Goal: Task Accomplishment & Management: Use online tool/utility

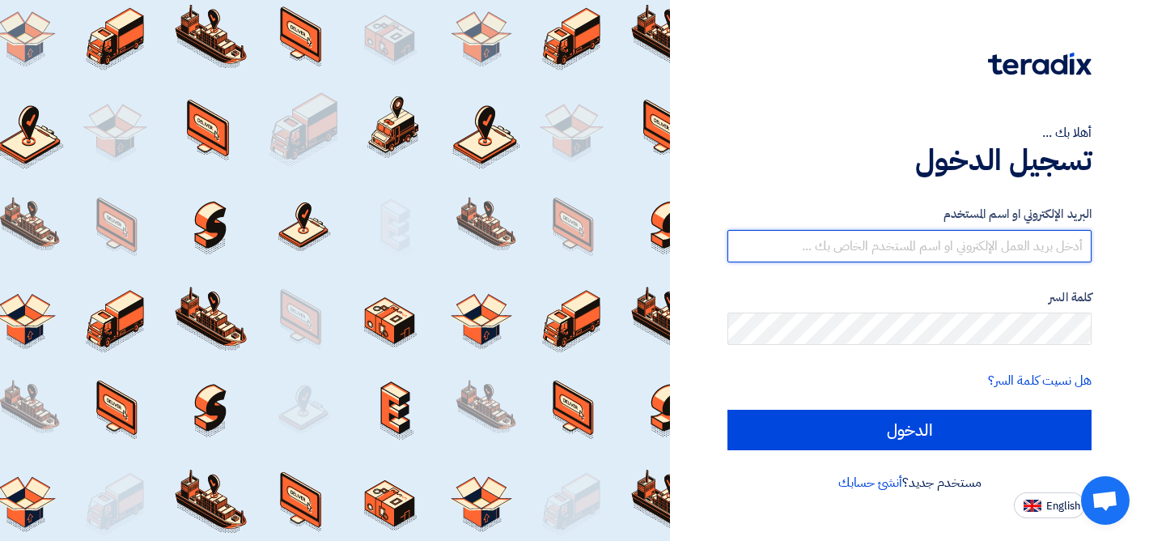
click at [878, 254] on input "text" at bounding box center [910, 246] width 364 height 32
type input "[EMAIL_ADDRESS][DOMAIN_NAME]"
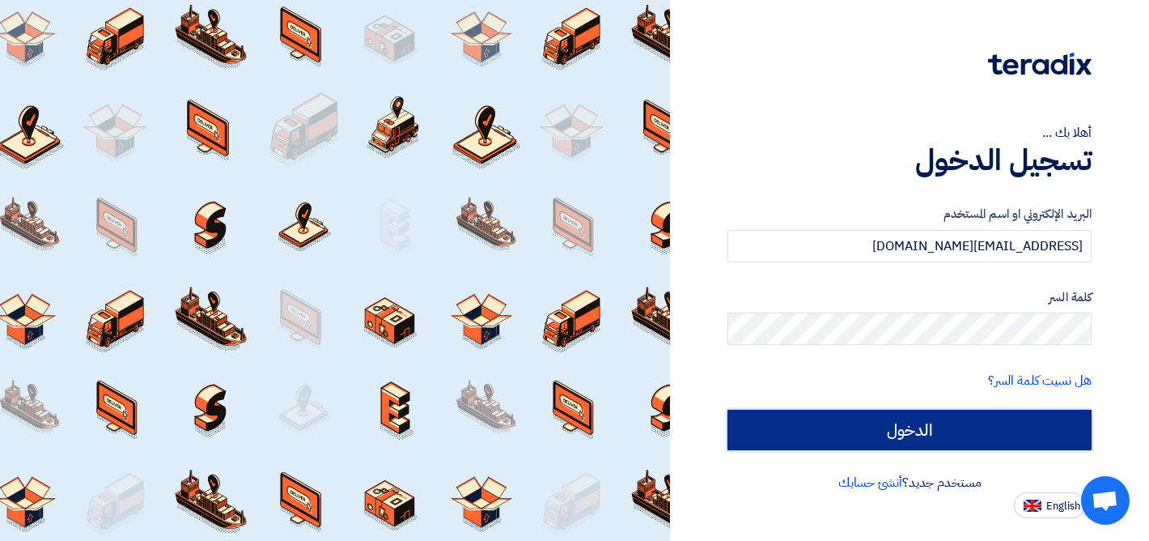
click at [881, 427] on input "الدخول" at bounding box center [910, 430] width 364 height 40
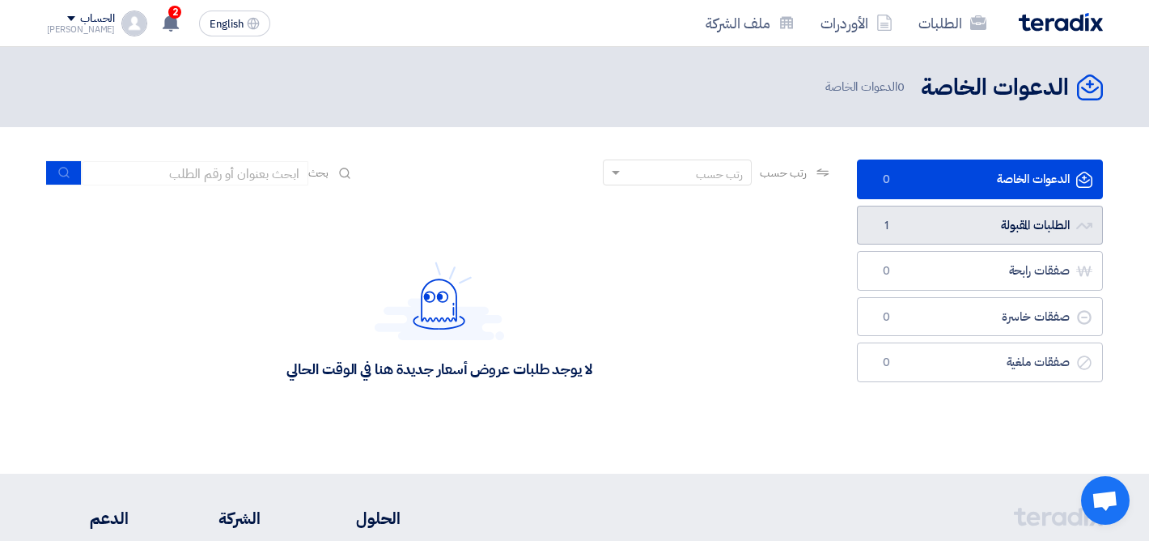
click at [944, 232] on link "الطلبات المقبولة الطلبات المقبولة 1" at bounding box center [980, 226] width 246 height 40
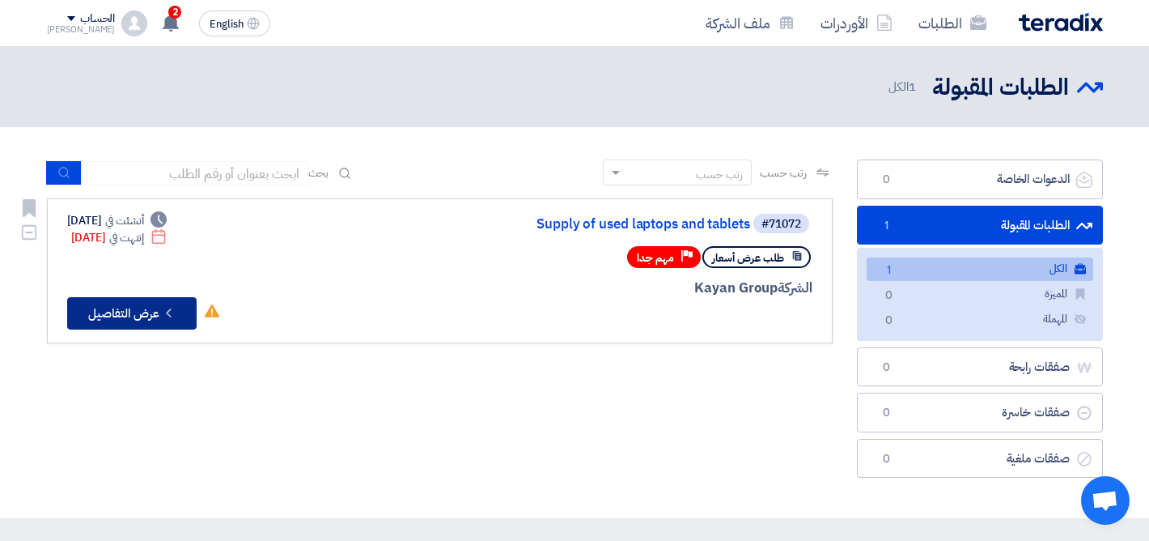
click at [168, 307] on icon "Check details" at bounding box center [168, 312] width 15 height 15
